Goal: Task Accomplishment & Management: Manage account settings

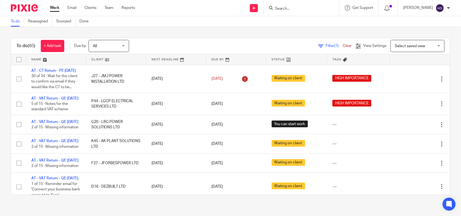
click at [313, 8] on input "Search" at bounding box center [298, 8] width 49 height 5
paste input "Ben Sharpe"
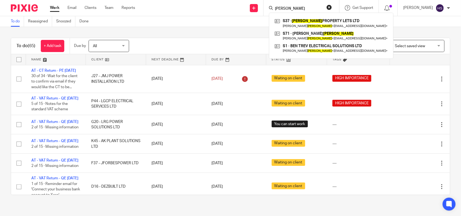
type input "Ben Sharpe"
click at [332, 6] on button "reset" at bounding box center [328, 7] width 5 height 5
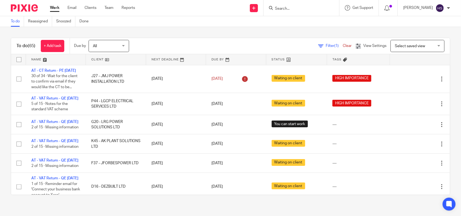
click at [310, 5] on form at bounding box center [302, 8] width 57 height 7
click at [306, 7] on input "Search" at bounding box center [298, 8] width 49 height 5
paste input "bentrev89@hotmail.com"
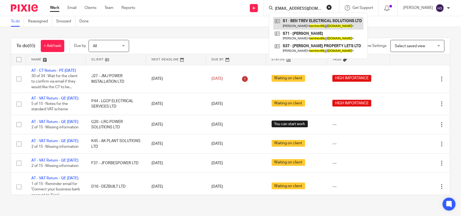
type input "bentrev89@hotmail.com"
click at [323, 21] on link at bounding box center [318, 23] width 90 height 12
click at [56, 5] on link "Work" at bounding box center [54, 7] width 9 height 5
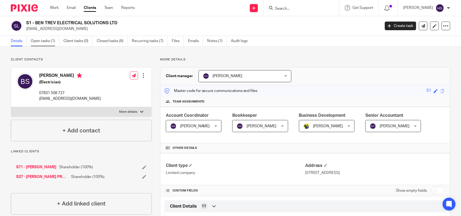
click at [46, 42] on link "Open tasks (1)" at bounding box center [45, 41] width 29 height 11
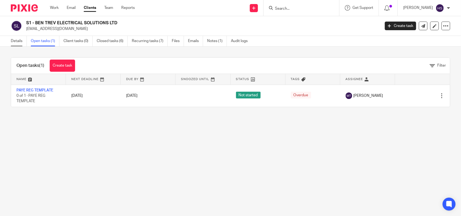
click at [22, 40] on link "Details" at bounding box center [19, 41] width 16 height 11
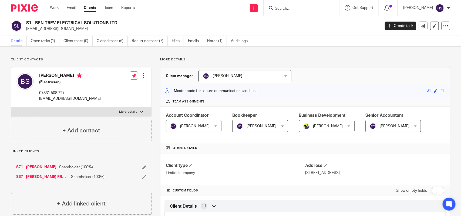
click at [94, 21] on h2 "S1 - BEN TREV ELECTRICAL SOLUTIONS LTD" at bounding box center [166, 23] width 280 height 6
copy div "S1 - BEN TREV ELECTRICAL SOLUTIONS LTD"
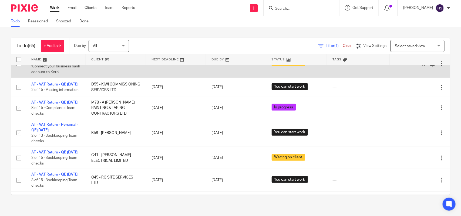
scroll to position [135, 0]
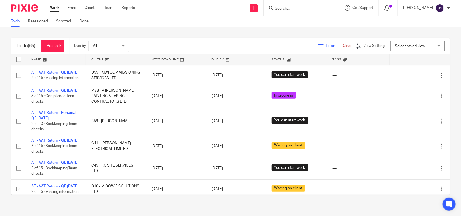
click at [57, 7] on link "Work" at bounding box center [54, 7] width 9 height 5
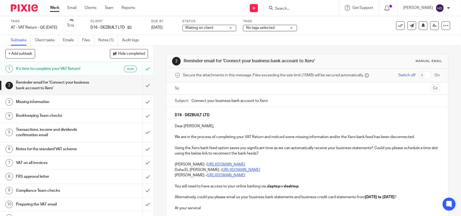
click at [226, 25] on div "Waiting on client Waiting on client" at bounding box center [209, 28] width 54 height 6
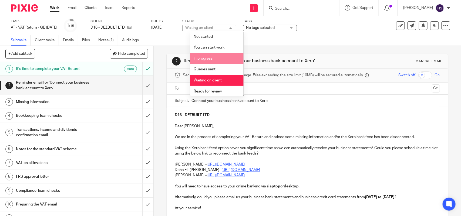
click at [205, 53] on li "In progress" at bounding box center [216, 58] width 53 height 11
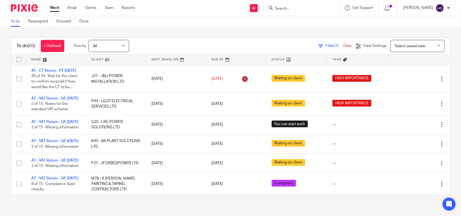
drag, startPoint x: 155, startPoint y: 140, endPoint x: 153, endPoint y: 52, distance: 88.0
click at [193, 35] on div "To do (65) + Add task Due by All All Today Tomorrow This week Next week This mo…" at bounding box center [230, 116] width 461 height 179
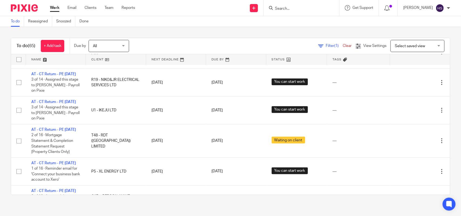
scroll to position [297, 0]
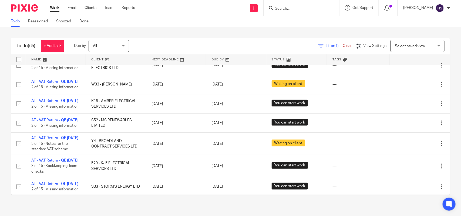
click at [58, 6] on link "Work" at bounding box center [54, 7] width 9 height 5
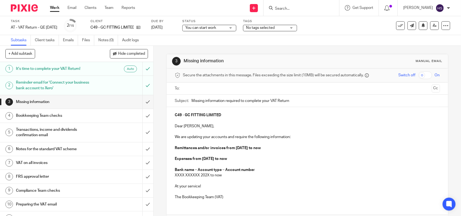
click at [216, 28] on span "You can start work" at bounding box center [200, 28] width 31 height 4
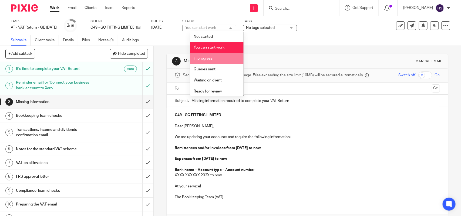
click at [219, 54] on li "In progress" at bounding box center [216, 58] width 53 height 11
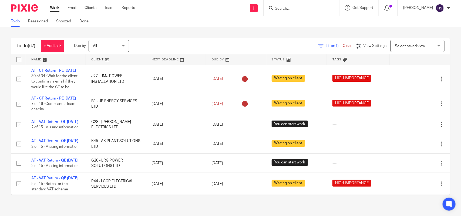
click at [250, 37] on div "To do (67) + Add task Due by All All [DATE] [DATE] This week Next week This mon…" at bounding box center [230, 116] width 461 height 179
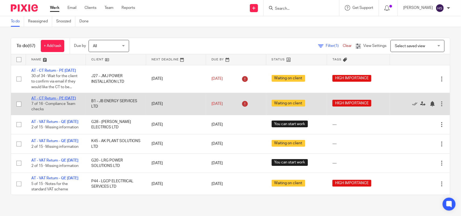
click at [54, 100] on link "AT - CT Return - PE [DATE]" at bounding box center [53, 99] width 45 height 4
click at [49, 100] on link "AT - CT Return - PE [DATE]" at bounding box center [53, 99] width 45 height 4
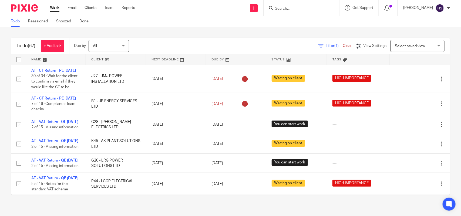
click at [53, 8] on link "Work" at bounding box center [54, 7] width 9 height 5
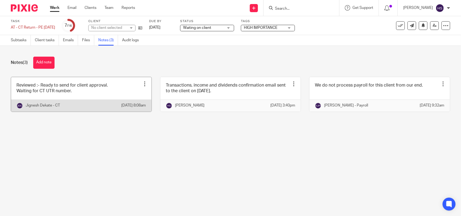
click at [119, 99] on link at bounding box center [81, 94] width 140 height 35
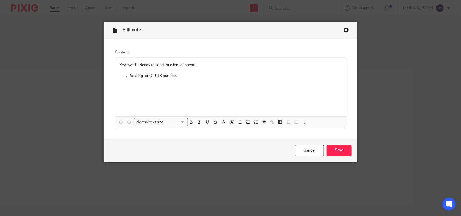
click at [344, 30] on div "Close this dialog window" at bounding box center [345, 29] width 5 height 5
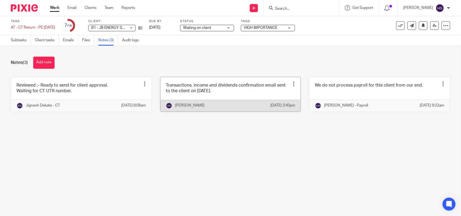
click at [200, 96] on link at bounding box center [230, 94] width 140 height 35
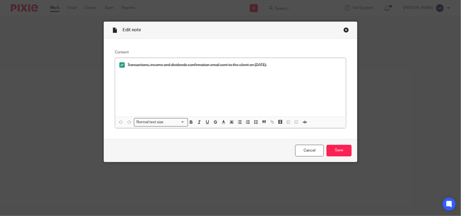
click at [343, 29] on div "Close this dialog window" at bounding box center [345, 29] width 5 height 5
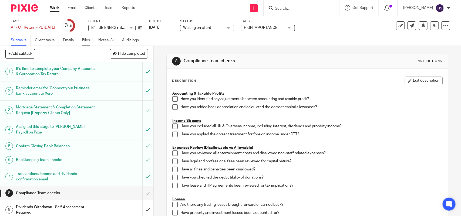
click at [91, 41] on link "Files" at bounding box center [88, 40] width 12 height 11
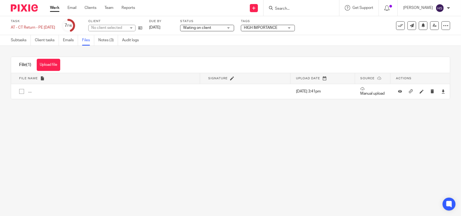
drag, startPoint x: 53, startPoint y: 67, endPoint x: 50, endPoint y: 65, distance: 3.4
click at [53, 67] on button "Upload file" at bounding box center [48, 65] width 23 height 12
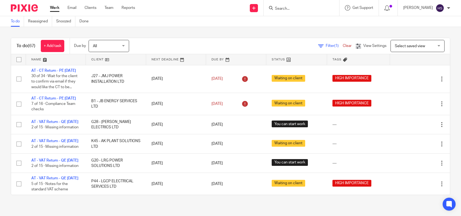
click at [187, 37] on div "To do (67) + Add task Due by All All [DATE] [DATE] This week Next week This mon…" at bounding box center [230, 116] width 461 height 179
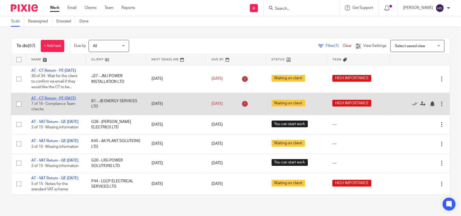
click at [57, 100] on link "AT - CT Return - PE [DATE]" at bounding box center [53, 99] width 45 height 4
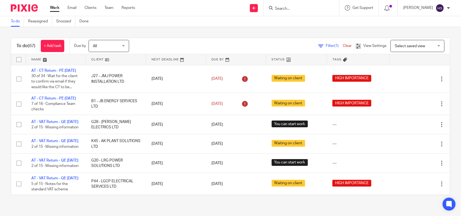
click at [57, 11] on link "Work" at bounding box center [54, 7] width 9 height 5
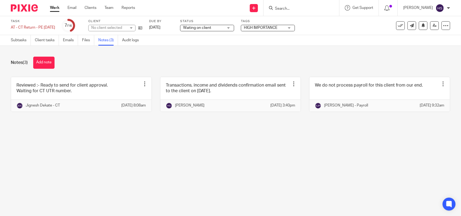
click at [222, 26] on span "Waiting on client" at bounding box center [203, 28] width 40 height 6
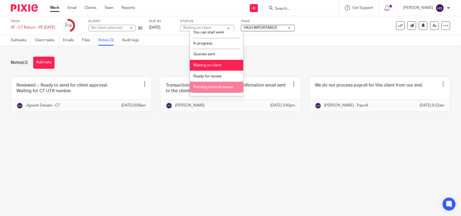
scroll to position [22, 0]
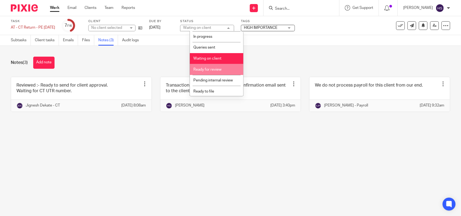
click at [211, 72] on li "Ready for review" at bounding box center [216, 69] width 53 height 11
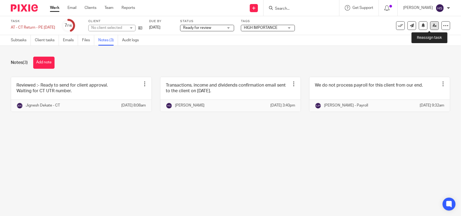
click at [432, 26] on icon at bounding box center [434, 25] width 4 height 4
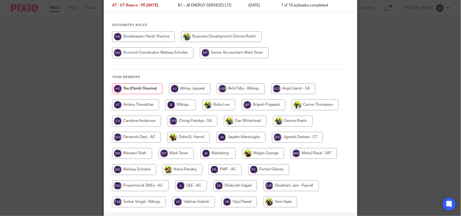
scroll to position [92, 0]
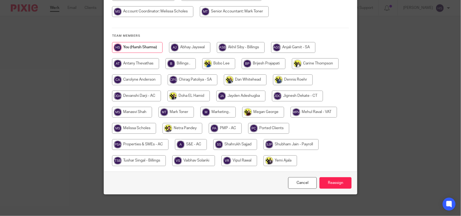
click at [283, 92] on input "radio" at bounding box center [297, 96] width 51 height 11
radio input "true"
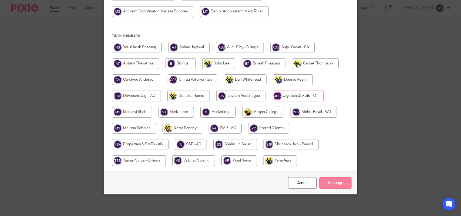
click at [334, 181] on input "Reassign" at bounding box center [335, 183] width 32 height 12
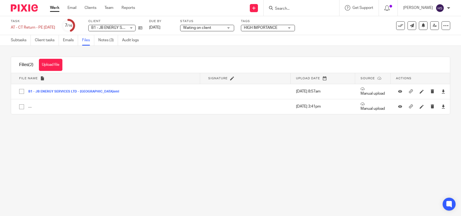
click at [314, 9] on input "Search" at bounding box center [298, 8] width 49 height 5
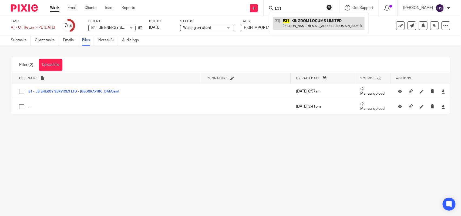
type input "E31"
click at [310, 22] on link at bounding box center [318, 23] width 91 height 12
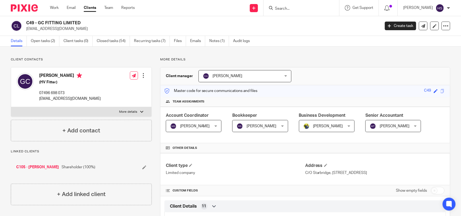
click at [300, 5] on form at bounding box center [302, 8] width 57 height 7
click at [299, 8] on input "Search" at bounding box center [298, 8] width 49 height 5
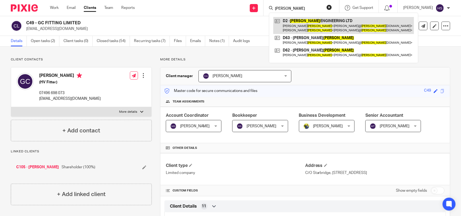
type input "Devlin"
click at [316, 29] on link at bounding box center [343, 25] width 141 height 17
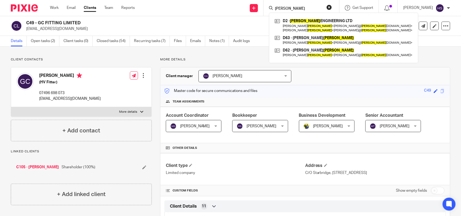
click at [332, 7] on button "reset" at bounding box center [328, 7] width 5 height 5
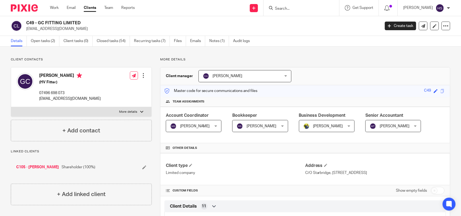
click at [300, 8] on input "Search" at bounding box center [298, 8] width 49 height 5
paste input "Cassie Puddick"
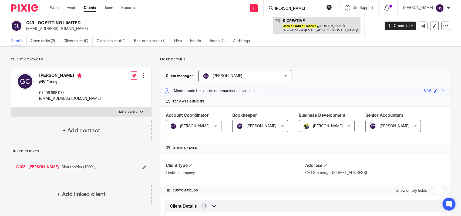
type input "Cassie Puddick"
click at [308, 18] on link at bounding box center [316, 25] width 87 height 17
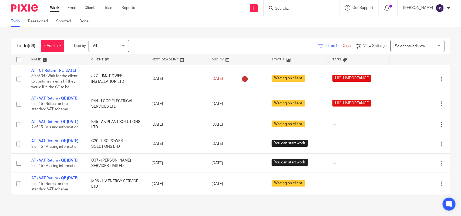
click at [294, 11] on form at bounding box center [302, 8] width 57 height 7
click at [296, 6] on input "Search" at bounding box center [298, 8] width 49 height 5
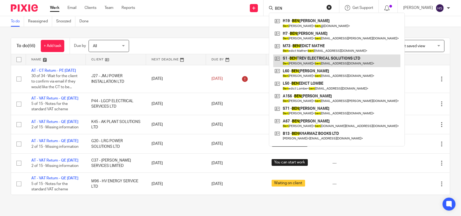
type input "BEN"
click at [307, 61] on link at bounding box center [336, 61] width 127 height 12
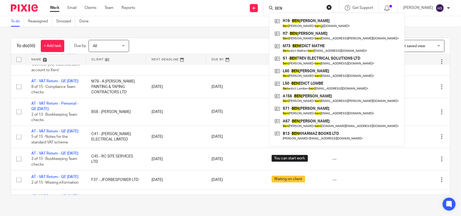
scroll to position [304, 0]
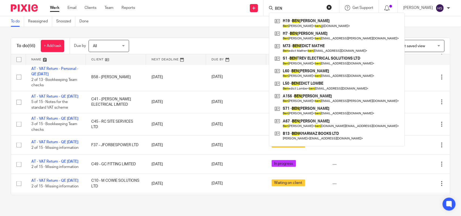
click at [179, 30] on div "To do (66) + Add task Due by All All Today Tomorrow This week Next week This mo…" at bounding box center [230, 116] width 461 height 179
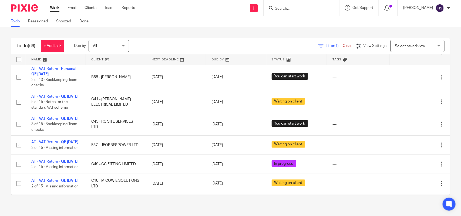
click at [209, 31] on div "To do (66) + Add task Due by All All Today Tomorrow This week Next week This mo…" at bounding box center [230, 116] width 461 height 179
click at [202, 34] on div "To do (66) + Add task Due by All All Today Tomorrow This week Next week This mo…" at bounding box center [230, 116] width 461 height 179
click at [248, 21] on div "To do Reassigned Snoozed Done" at bounding box center [230, 21] width 461 height 11
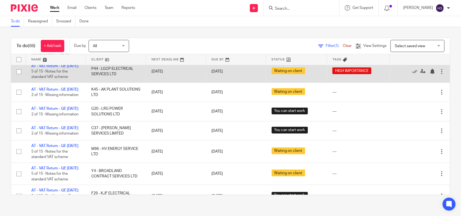
scroll to position [0, 0]
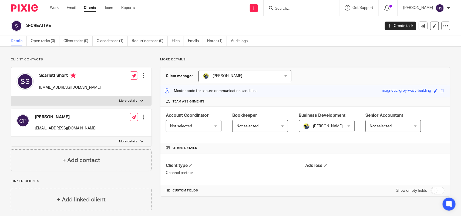
click at [296, 12] on div at bounding box center [301, 8] width 76 height 16
click at [299, 8] on input "Search" at bounding box center [298, 8] width 49 height 5
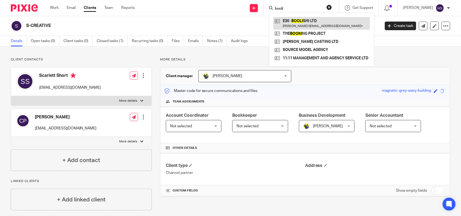
type input "booli"
click at [342, 21] on link at bounding box center [321, 23] width 97 height 12
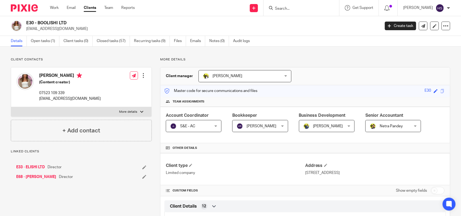
drag, startPoint x: 0, startPoint y: 0, endPoint x: 24, endPoint y: 80, distance: 84.0
click at [24, 80] on img at bounding box center [24, 81] width 17 height 17
click at [14, 24] on img at bounding box center [16, 25] width 11 height 11
drag, startPoint x: 35, startPoint y: 74, endPoint x: 69, endPoint y: 74, distance: 34.3
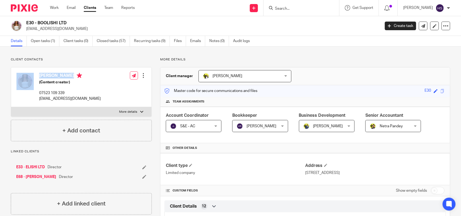
click at [69, 74] on div "Samie Elishi (Content creator) 07523 109 339 enquiries@samieelishi.com" at bounding box center [58, 87] width 84 height 34
click at [287, 5] on form at bounding box center [302, 8] width 57 height 7
click at [287, 7] on input "Search" at bounding box center [298, 8] width 49 height 5
paste input "Matchstick Accounts"
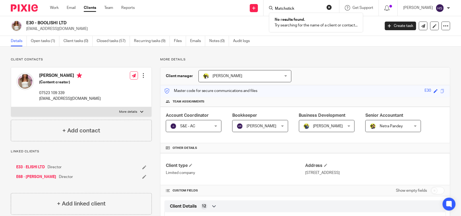
type input "Matchstick"
click at [332, 7] on button "reset" at bounding box center [328, 7] width 5 height 5
click at [303, 8] on input "Search" at bounding box center [298, 8] width 49 height 5
paste input "MATHEWLCARTER LIMITED"
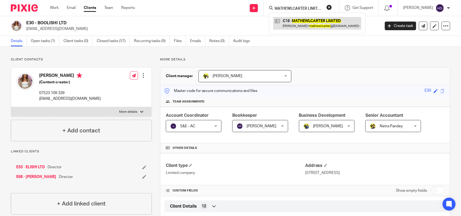
type input "MATHEWLCARTER LIMITED"
click at [309, 19] on link at bounding box center [317, 23] width 88 height 12
click at [19, 80] on img at bounding box center [24, 81] width 17 height 17
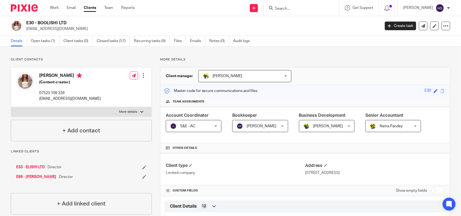
click at [24, 79] on img at bounding box center [24, 81] width 17 height 17
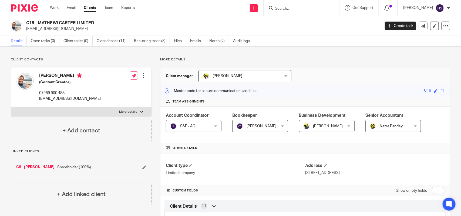
click at [303, 7] on input "Search" at bounding box center [298, 8] width 49 height 5
paste input "MATHEWLCARTER LIMITED"
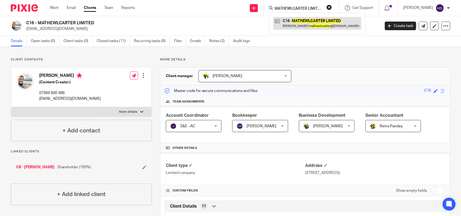
type input "MATHEWLCARTER LIMITED"
click at [312, 26] on link at bounding box center [317, 23] width 88 height 12
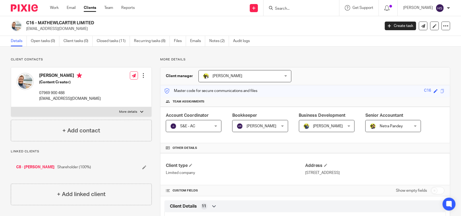
click at [293, 7] on input "Search" at bounding box center [298, 8] width 49 height 5
paste input "Deme Flaviu"
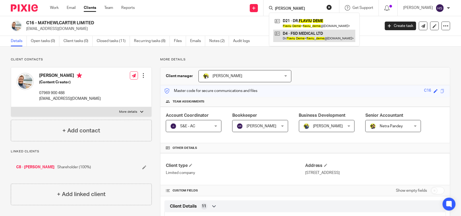
type input "Deme Flaviu"
click at [319, 32] on link at bounding box center [314, 36] width 82 height 12
click at [169, 25] on h2 "C16 - MATHEWLCARTER LIMITED" at bounding box center [166, 23] width 280 height 6
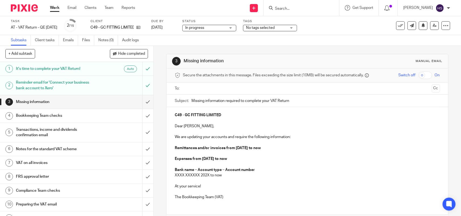
click at [152, 12] on div "Send new email Create task Add client Request signature Get Support Contact Sup…" at bounding box center [302, 8] width 318 height 16
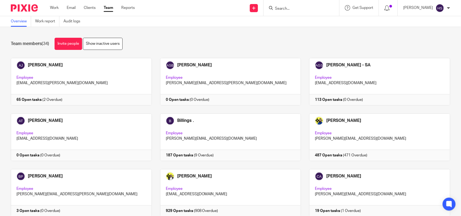
click at [339, 42] on div "Team members (34) Invite people Show inactive users" at bounding box center [230, 44] width 439 height 12
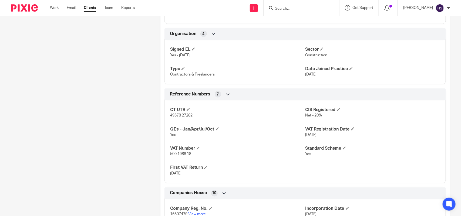
scroll to position [298, 0]
